Goal: Check status

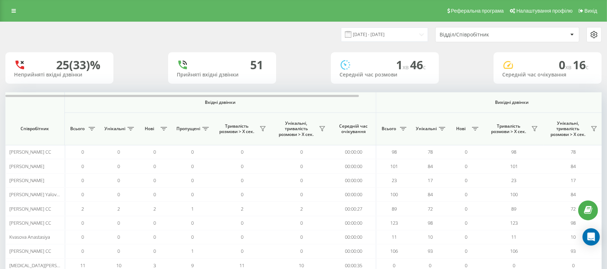
click at [536, 37] on div "Відділ/Співробітник" at bounding box center [504, 35] width 128 height 6
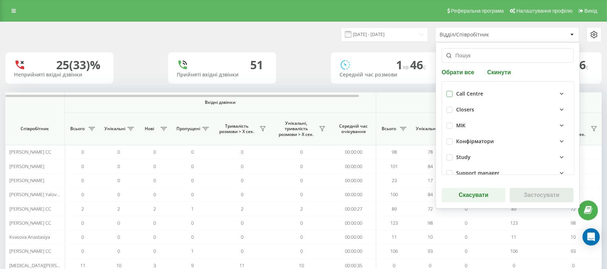
click at [450, 91] on label at bounding box center [450, 91] width 6 height 0
checkbox input "true"
click at [526, 199] on button "Застосувати" at bounding box center [542, 195] width 64 height 14
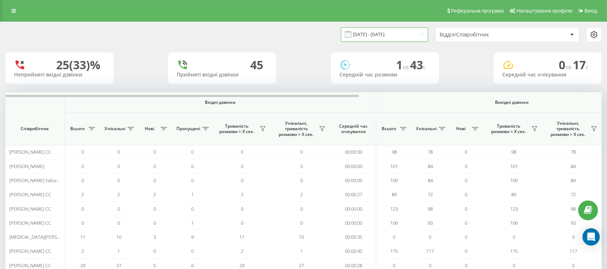
click at [395, 35] on input "[DATE] - [DATE]" at bounding box center [384, 34] width 87 height 14
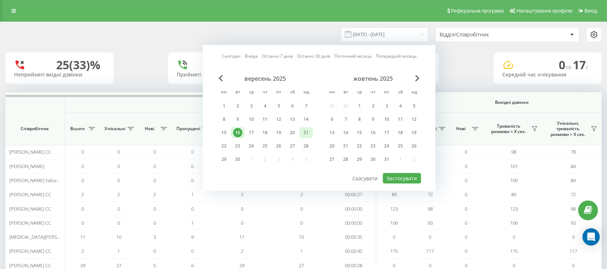
click at [308, 133] on div "21" at bounding box center [306, 132] width 9 height 9
click at [409, 178] on button "Застосувати" at bounding box center [402, 178] width 38 height 10
type input "[DATE] - [DATE]"
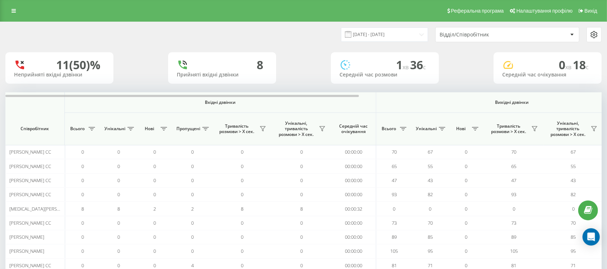
click at [395, 127] on span "Всього" at bounding box center [389, 129] width 18 height 6
click at [401, 129] on icon at bounding box center [403, 129] width 6 height 4
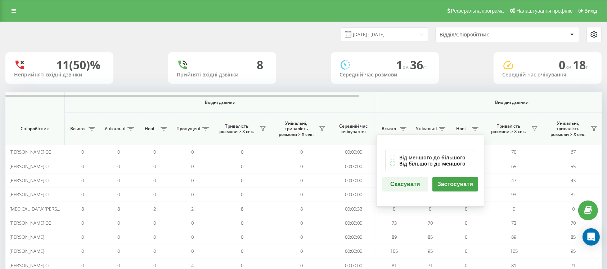
click at [395, 162] on label "Від більшого до меншого" at bounding box center [430, 163] width 81 height 6
radio input "true"
drag, startPoint x: 450, startPoint y: 183, endPoint x: 444, endPoint y: 180, distance: 6.3
click at [450, 184] on button "Застосувати" at bounding box center [456, 184] width 46 height 14
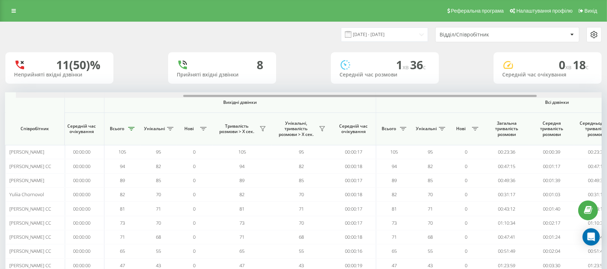
scroll to position [0, 282]
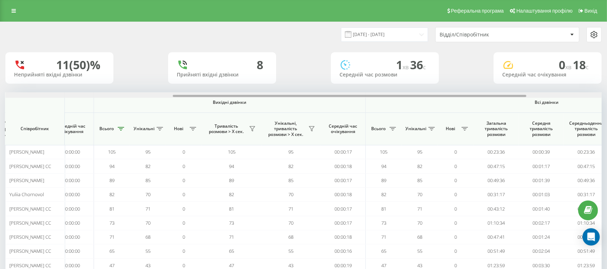
drag, startPoint x: 383, startPoint y: 97, endPoint x: 516, endPoint y: 110, distance: 133.1
click at [516, 110] on div "Вхідні дзвінки Вихідні дзвінки Всі дзвінки Співробітник Всього Унікальні Нові П…" at bounding box center [303, 189] width 597 height 194
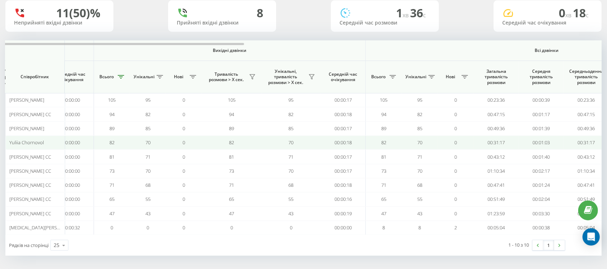
scroll to position [0, 0]
